Goal: Transaction & Acquisition: Purchase product/service

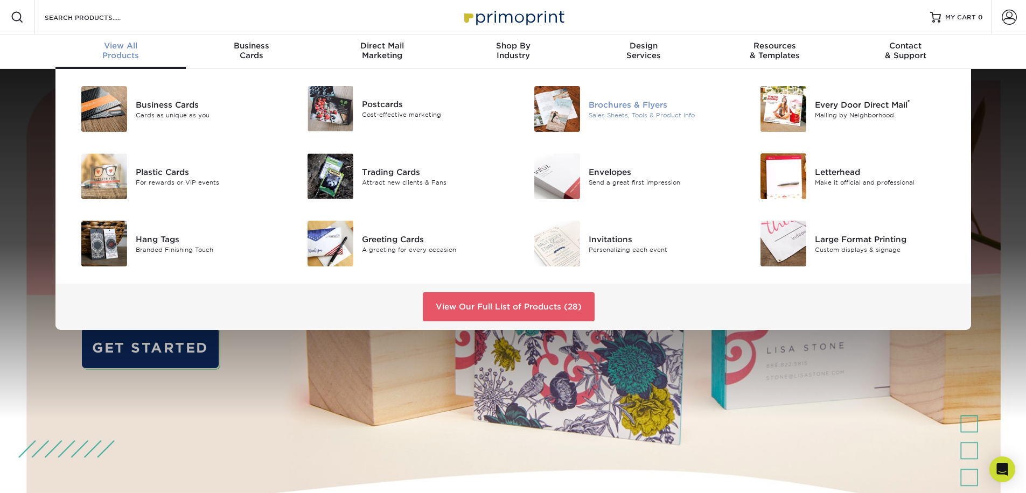
click at [649, 104] on div "Brochures & Flyers" at bounding box center [660, 105] width 143 height 12
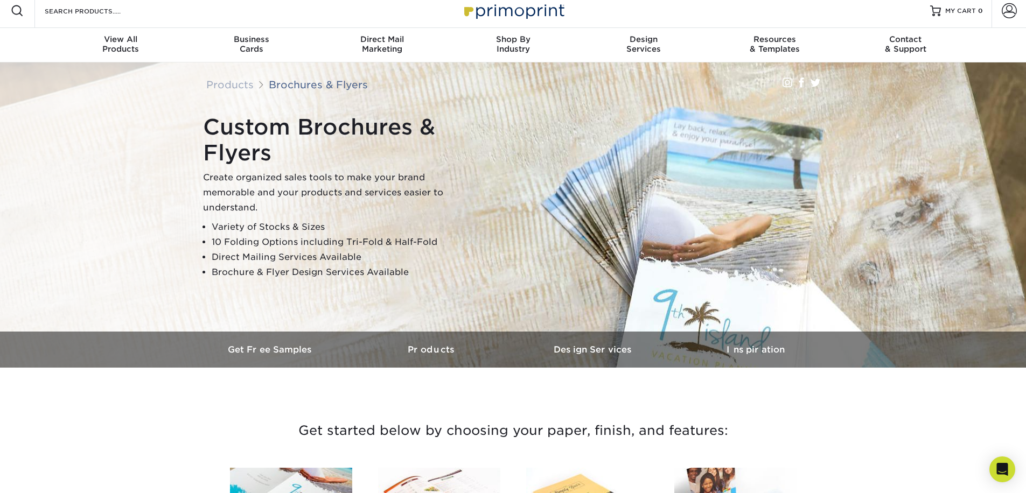
scroll to position [13, 0]
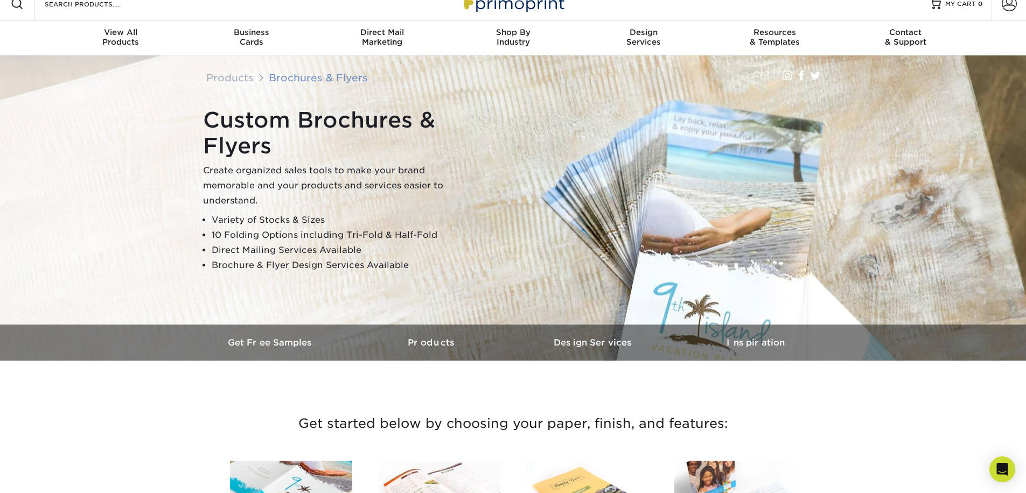
click at [312, 79] on link "Brochures & Flyers" at bounding box center [318, 78] width 99 height 12
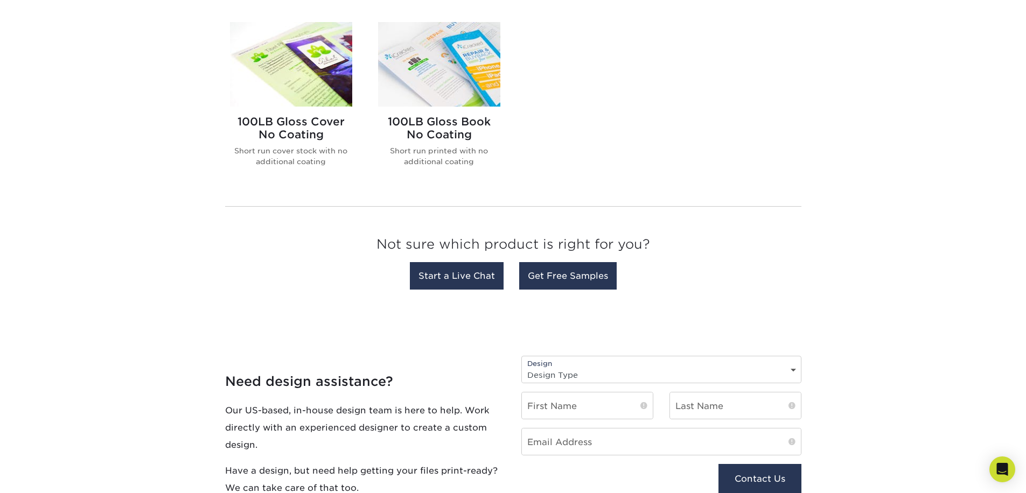
scroll to position [977, 0]
